Goal: Leave review/rating: Leave review/rating

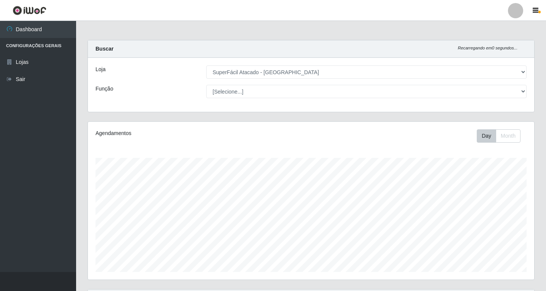
select select "503"
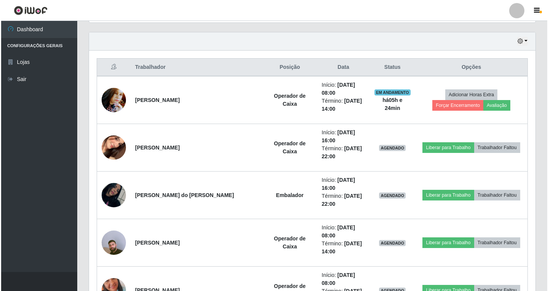
scroll to position [158, 446]
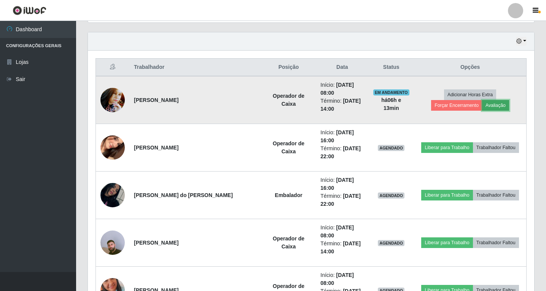
click at [482, 100] on button "Avaliação" at bounding box center [495, 105] width 27 height 11
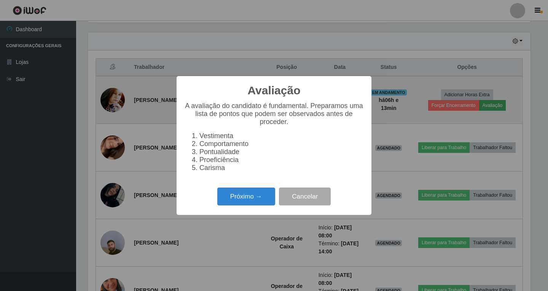
scroll to position [158, 443]
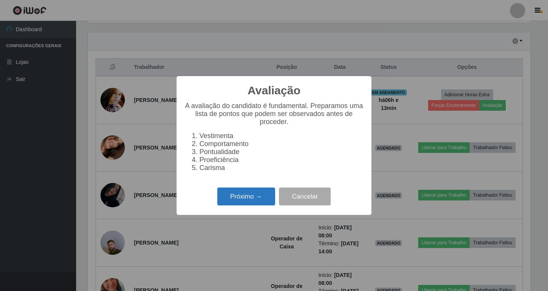
click at [244, 199] on button "Próximo →" at bounding box center [246, 197] width 58 height 18
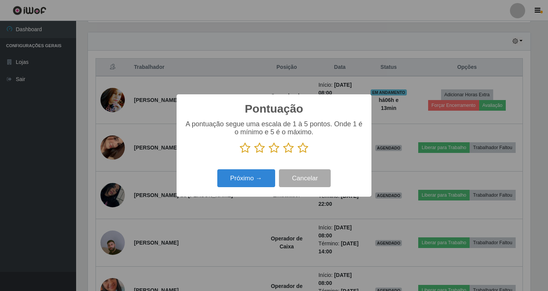
click at [290, 147] on icon at bounding box center [288, 147] width 11 height 11
click at [283, 154] on input "radio" at bounding box center [283, 154] width 0 height 0
click at [263, 180] on button "Próximo →" at bounding box center [246, 178] width 58 height 18
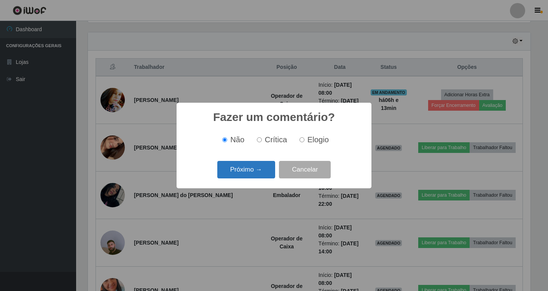
click at [264, 175] on button "Próximo →" at bounding box center [246, 170] width 58 height 18
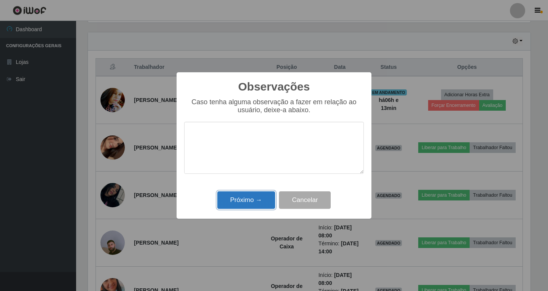
click at [254, 203] on button "Próximo →" at bounding box center [246, 200] width 58 height 18
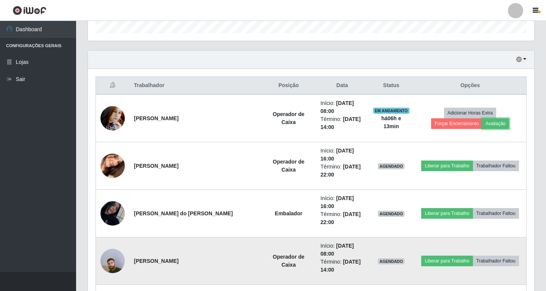
scroll to position [219, 0]
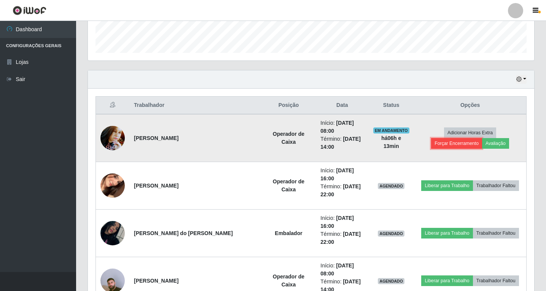
click at [482, 138] on button "Forçar Encerramento" at bounding box center [456, 143] width 51 height 11
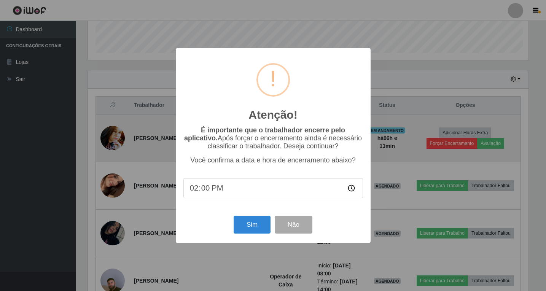
scroll to position [158, 443]
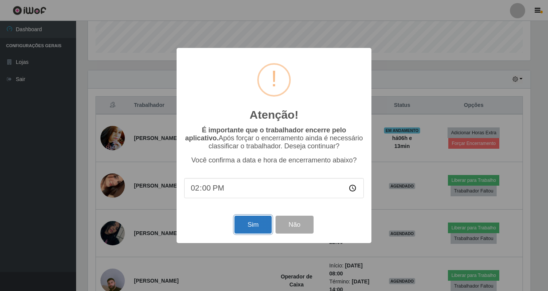
click at [244, 223] on button "Sim" at bounding box center [252, 225] width 37 height 18
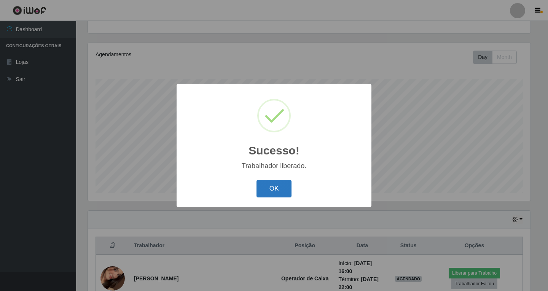
click at [284, 185] on button "OK" at bounding box center [274, 189] width 35 height 18
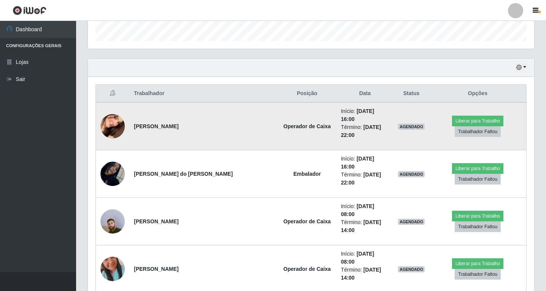
scroll to position [269, 0]
